Goal: Register for event/course

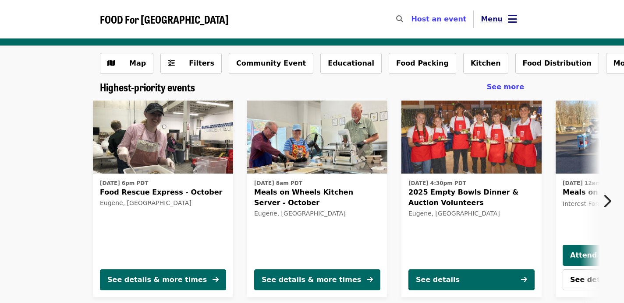
click at [501, 22] on button "Menu" at bounding box center [498, 19] width 50 height 21
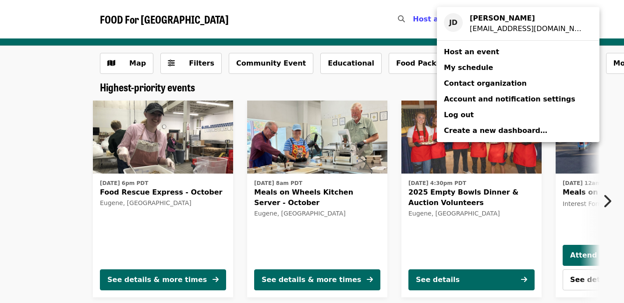
click at [480, 71] on span "My schedule" at bounding box center [468, 67] width 49 height 8
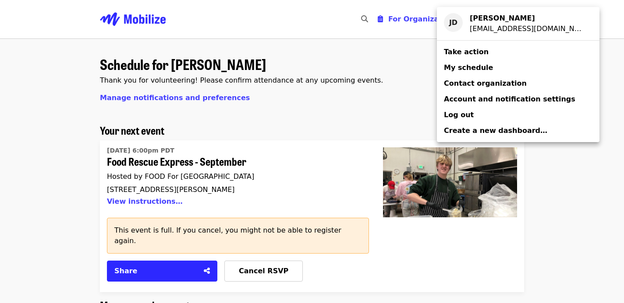
click at [322, 201] on div "Account menu" at bounding box center [312, 151] width 624 height 303
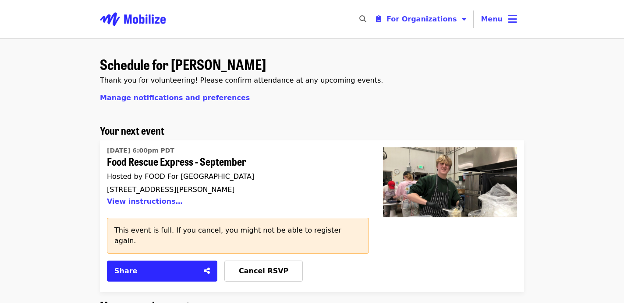
click at [366, 20] on icon "search icon" at bounding box center [362, 19] width 7 height 8
click at [319, 57] on h1 "Schedule for Jada DeLuca" at bounding box center [312, 63] width 424 height 15
click at [379, 17] on div "For Organizations Menu" at bounding box center [445, 19] width 157 height 21
click at [366, 20] on icon "search icon" at bounding box center [362, 19] width 7 height 8
type input "**********"
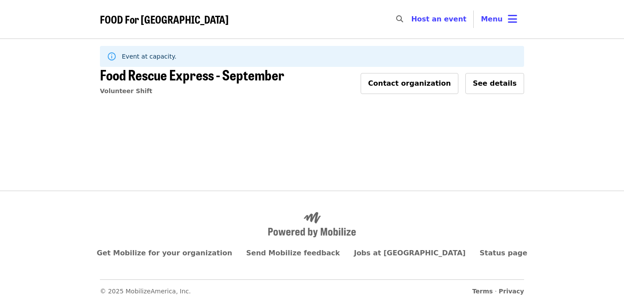
click at [271, 77] on span "Food Rescue Express - September" at bounding box center [192, 74] width 184 height 21
click at [498, 75] on button "See details" at bounding box center [494, 83] width 59 height 21
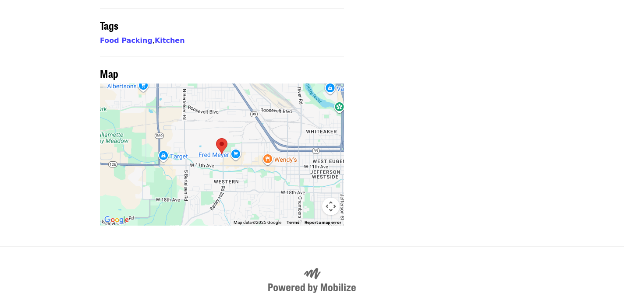
scroll to position [535, 0]
